Goal: Information Seeking & Learning: Learn about a topic

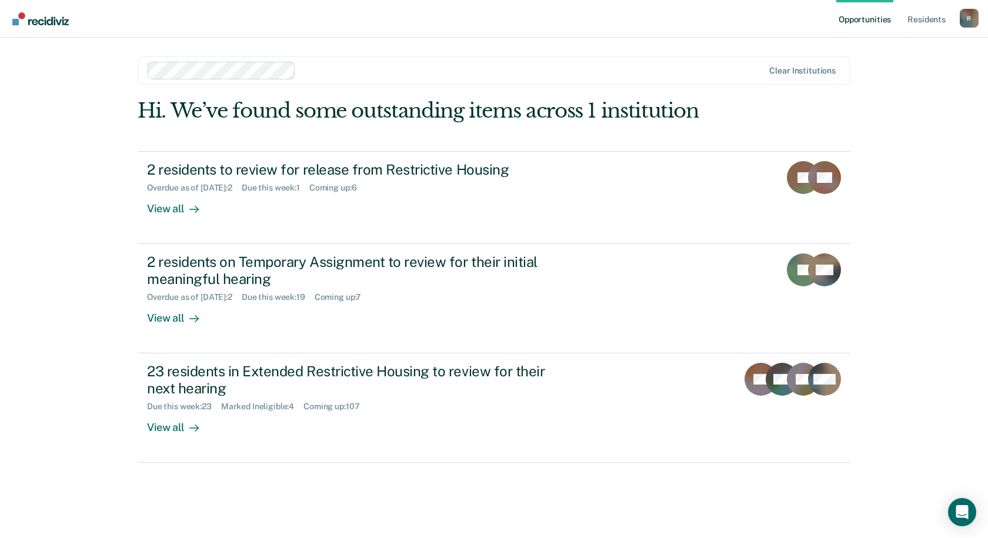
click at [475, 67] on div at bounding box center [532, 71] width 463 height 14
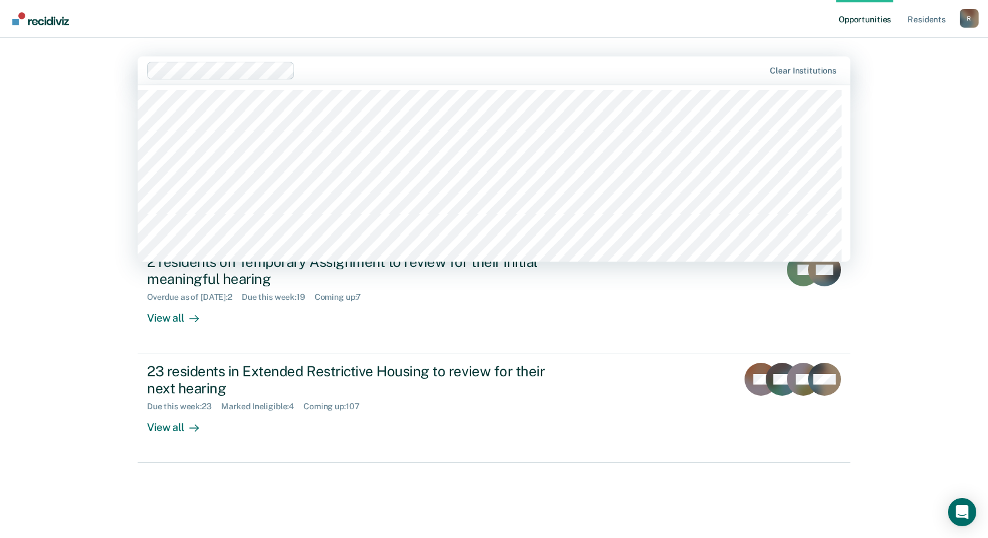
click at [479, 23] on nav "Opportunities Resident s Robin.Rice@doc.mo.gov R Profile How it works Log Out" at bounding box center [494, 19] width 988 height 38
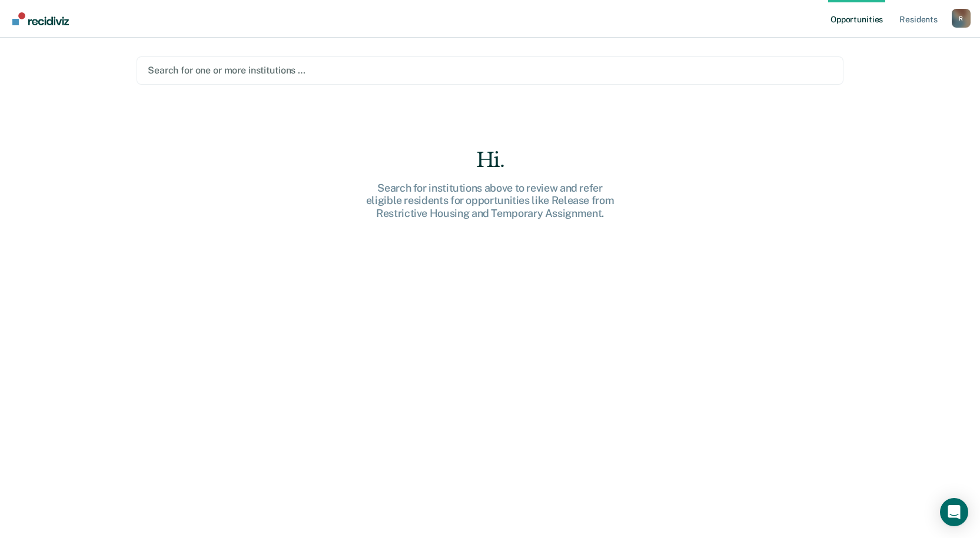
click at [198, 74] on div at bounding box center [490, 71] width 684 height 14
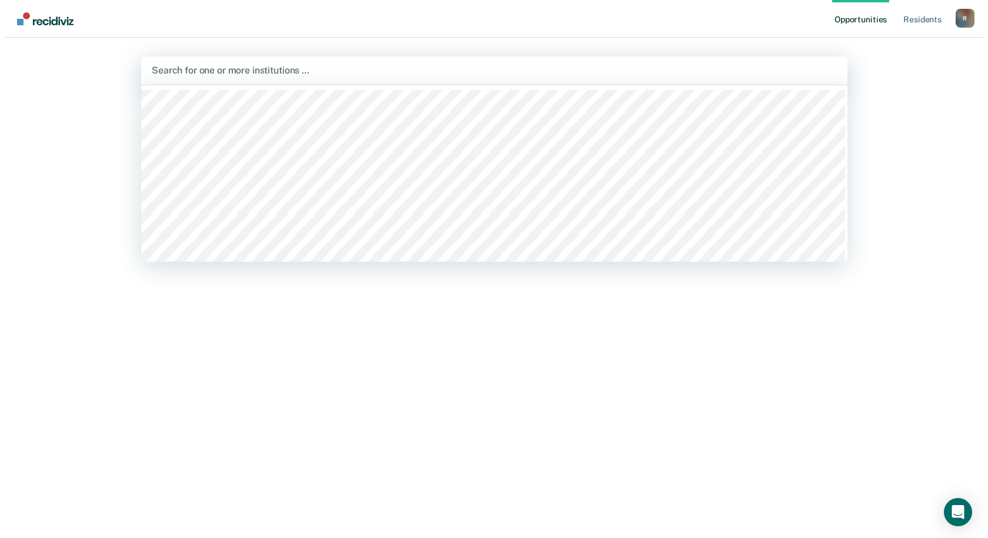
scroll to position [59, 0]
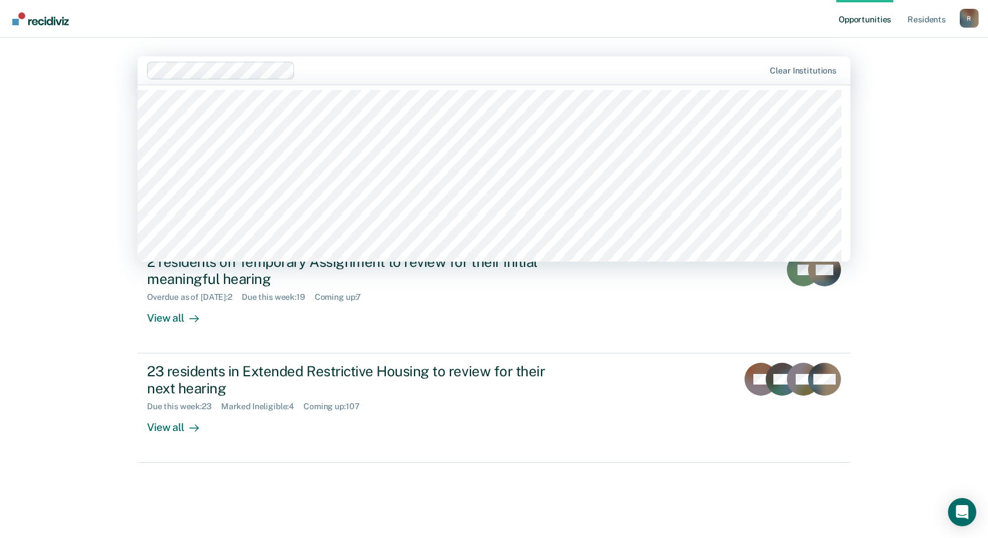
click at [960, 79] on div "Opportunities Resident s [PERSON_NAME][EMAIL_ADDRESS][PERSON_NAME][DOMAIN_NAME]…" at bounding box center [494, 269] width 988 height 538
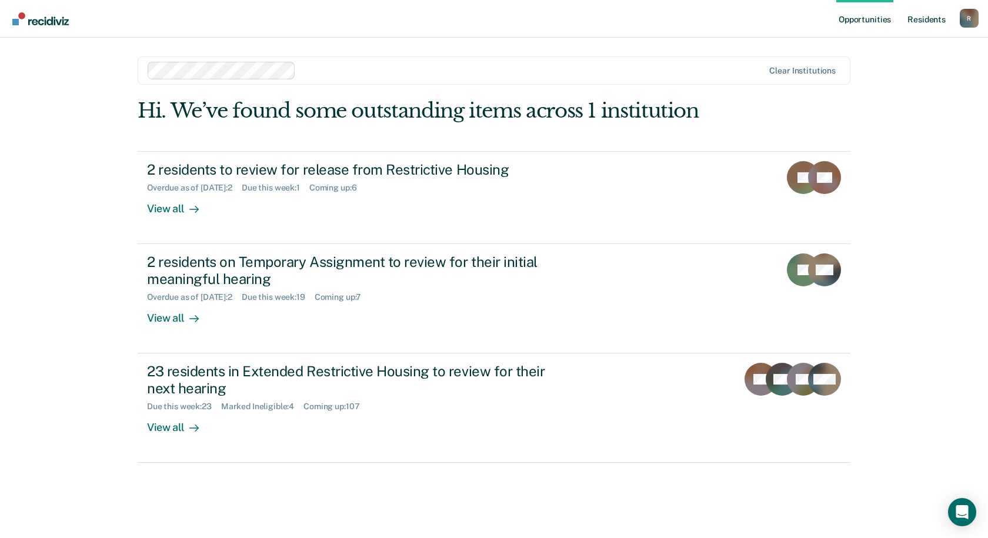
click at [916, 15] on link "Resident s" at bounding box center [926, 19] width 43 height 38
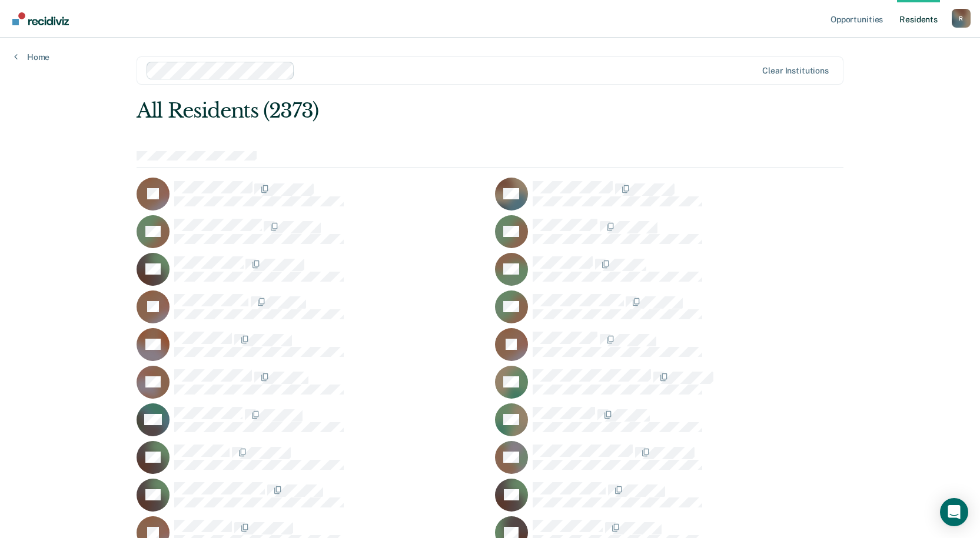
scroll to position [8804, 0]
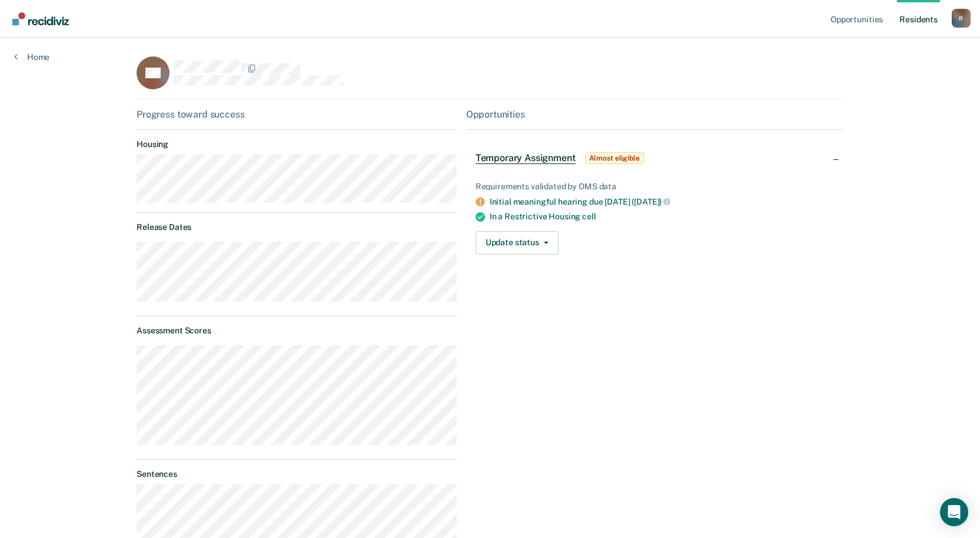
drag, startPoint x: 394, startPoint y: 0, endPoint x: 781, endPoint y: 255, distance: 463.7
click at [781, 255] on div "Requirements validated by OMS data Initial meaningful hearing due [DATE] ([DATE…" at bounding box center [654, 213] width 377 height 101
